Goal: Task Accomplishment & Management: Use online tool/utility

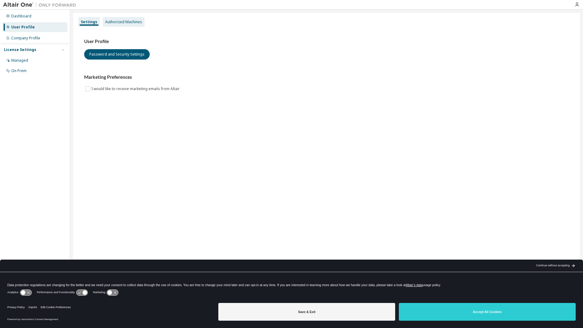
click at [140, 18] on div "Authorized Machines" at bounding box center [124, 22] width 42 height 10
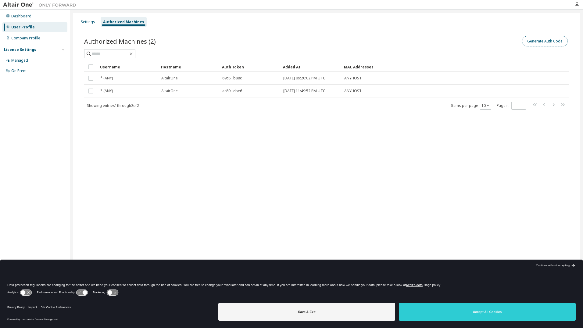
click at [531, 42] on button "Generate Auth Code" at bounding box center [545, 41] width 46 height 10
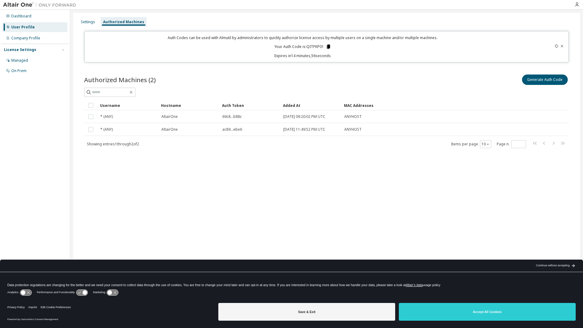
click at [330, 45] on icon at bounding box center [328, 46] width 5 height 5
click at [314, 199] on div "Settings Authorized Machines Auth Codes can be used with Almutil by administrat…" at bounding box center [326, 160] width 507 height 294
